Goal: Task Accomplishment & Management: Use online tool/utility

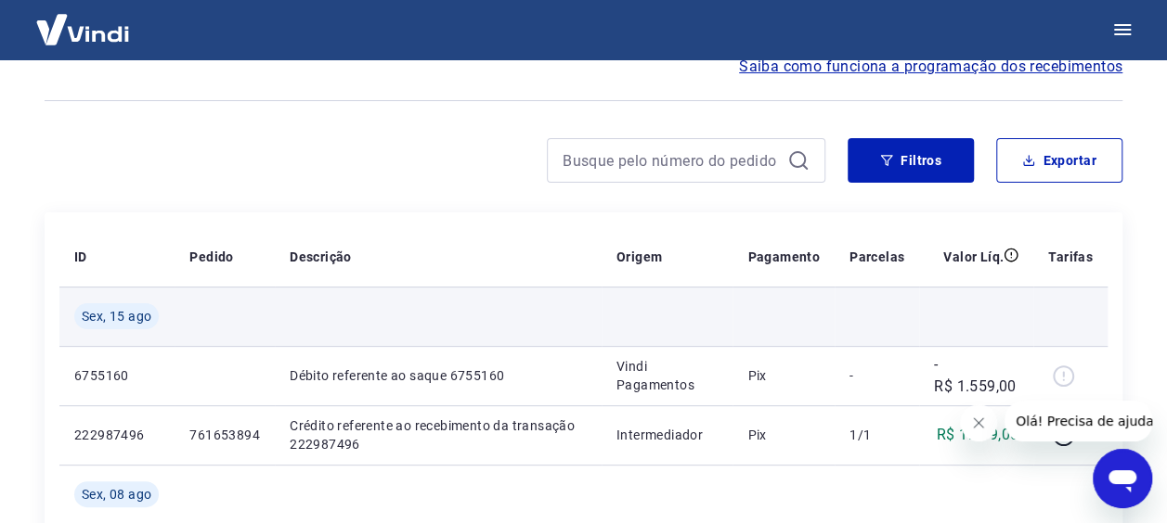
scroll to position [186, 0]
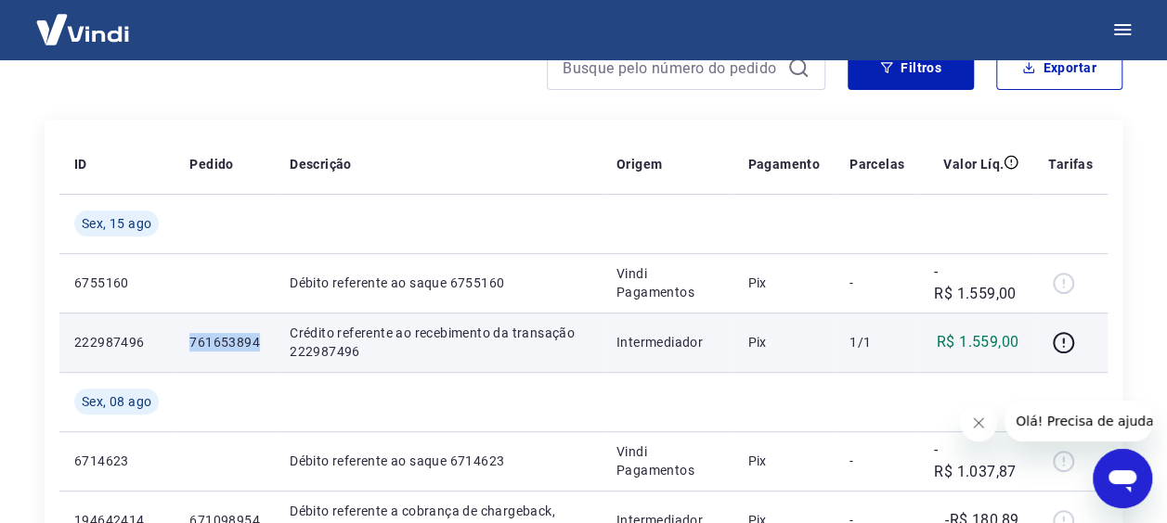
drag, startPoint x: 259, startPoint y: 339, endPoint x: 188, endPoint y: 339, distance: 70.5
click at [188, 338] on td "761653894" at bounding box center [224, 342] width 100 height 59
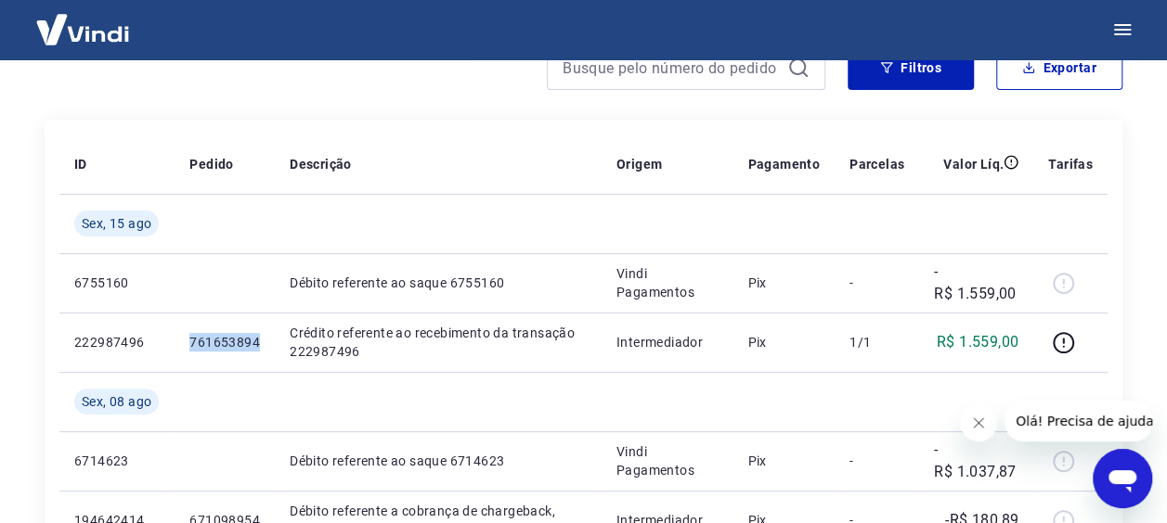
copy p "761653894"
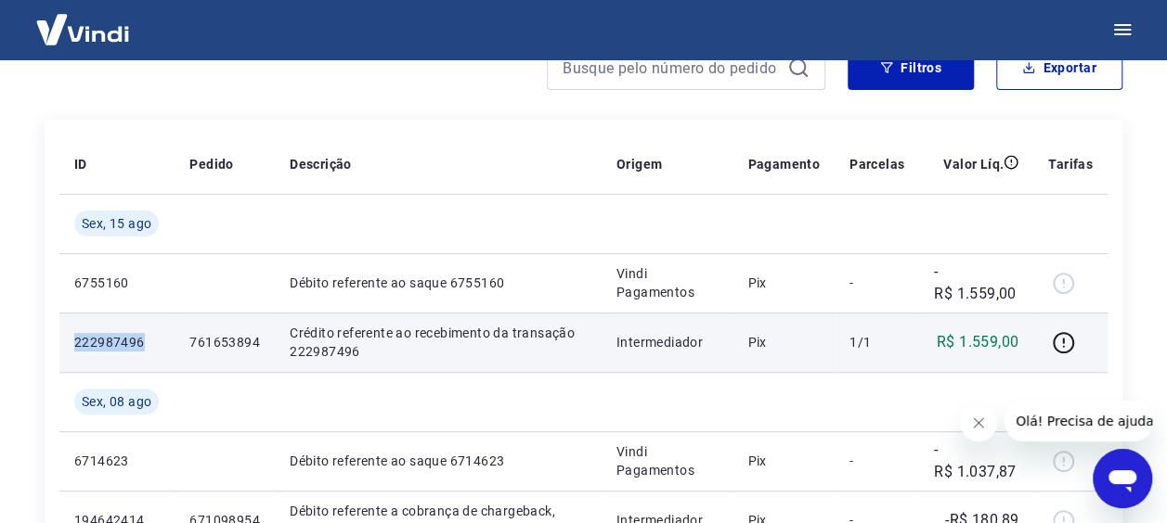
drag, startPoint x: 143, startPoint y: 342, endPoint x: 63, endPoint y: 339, distance: 79.9
click at [63, 339] on td "222987496" at bounding box center [116, 342] width 115 height 59
copy p "222987496"
